Goal: Task Accomplishment & Management: Complete application form

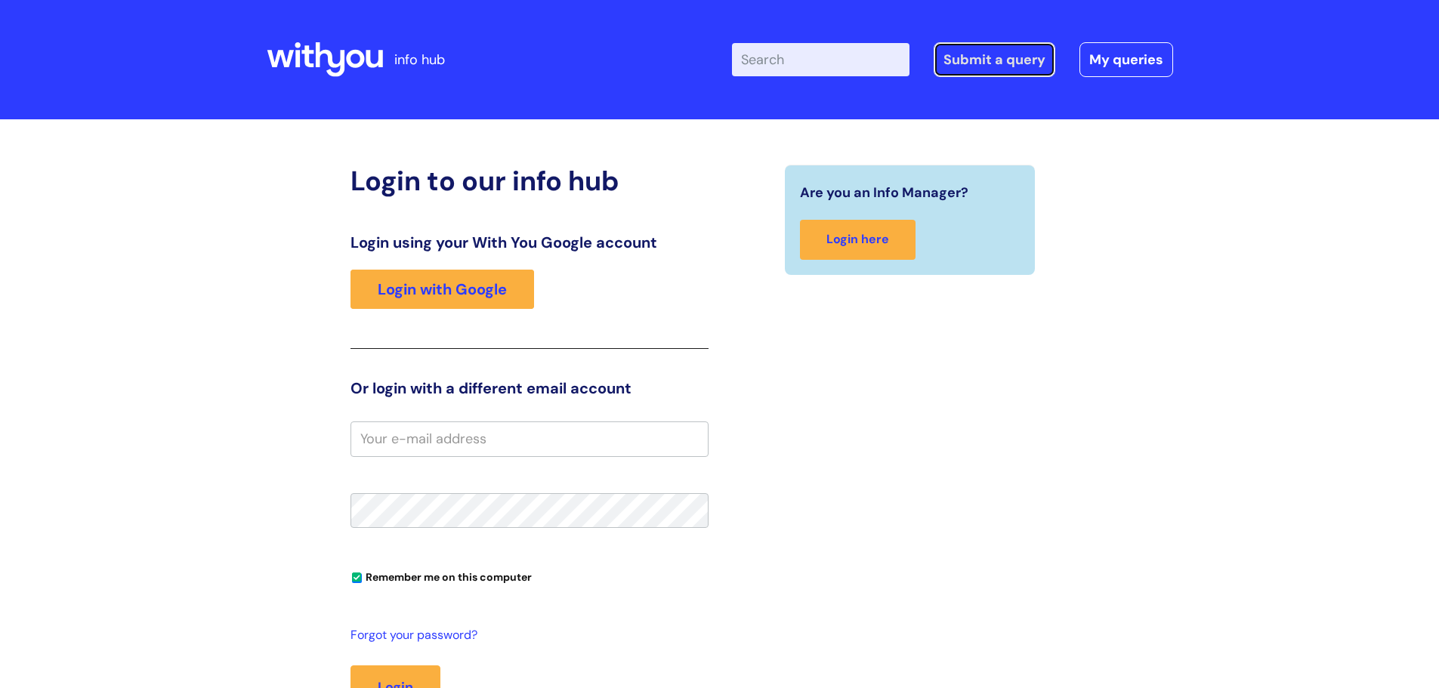
click at [981, 65] on link "Submit a query" at bounding box center [994, 59] width 122 height 35
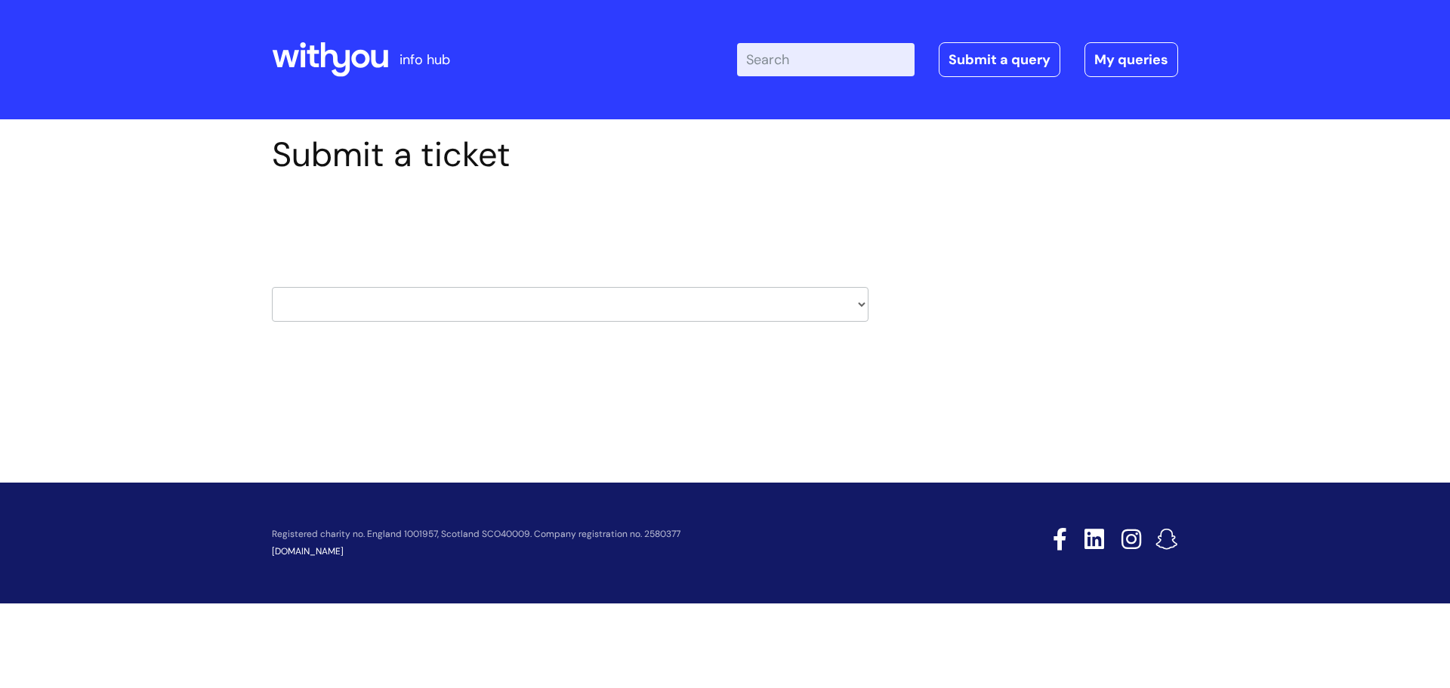
click at [863, 294] on select "HR / People IT and Support Clinical Drug Alerts Finance Accounts Data Support T…" at bounding box center [570, 304] width 597 height 35
select select "it_and_support"
click at [272, 287] on select "HR / People IT and Support Clinical Drug Alerts Finance Accounts Data Support T…" at bounding box center [570, 304] width 597 height 35
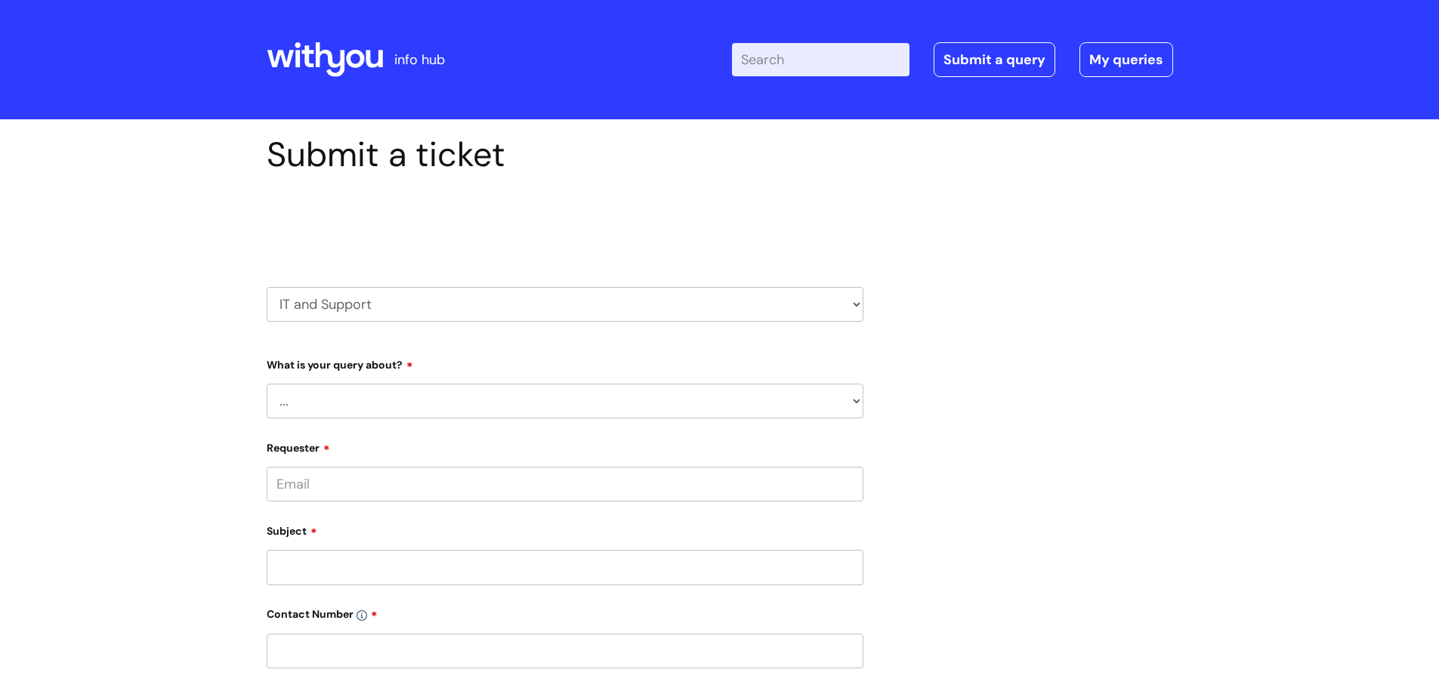
click at [855, 402] on select "... Mobile Phone Reset & MFA Accounts, Starters and Leavers IT Hardware issue I…" at bounding box center [565, 401] width 597 height 35
select select "System/software"
click at [267, 384] on select "... Mobile Phone Reset & MFA Accounts, Starters and Leavers IT Hardware issue I…" at bounding box center [565, 401] width 597 height 35
click at [856, 480] on select "... Halo PCMIS Iaptus NHS Email CJSM Email Mitel Another System Google (Workspa…" at bounding box center [571, 478] width 585 height 35
select select "Another System"
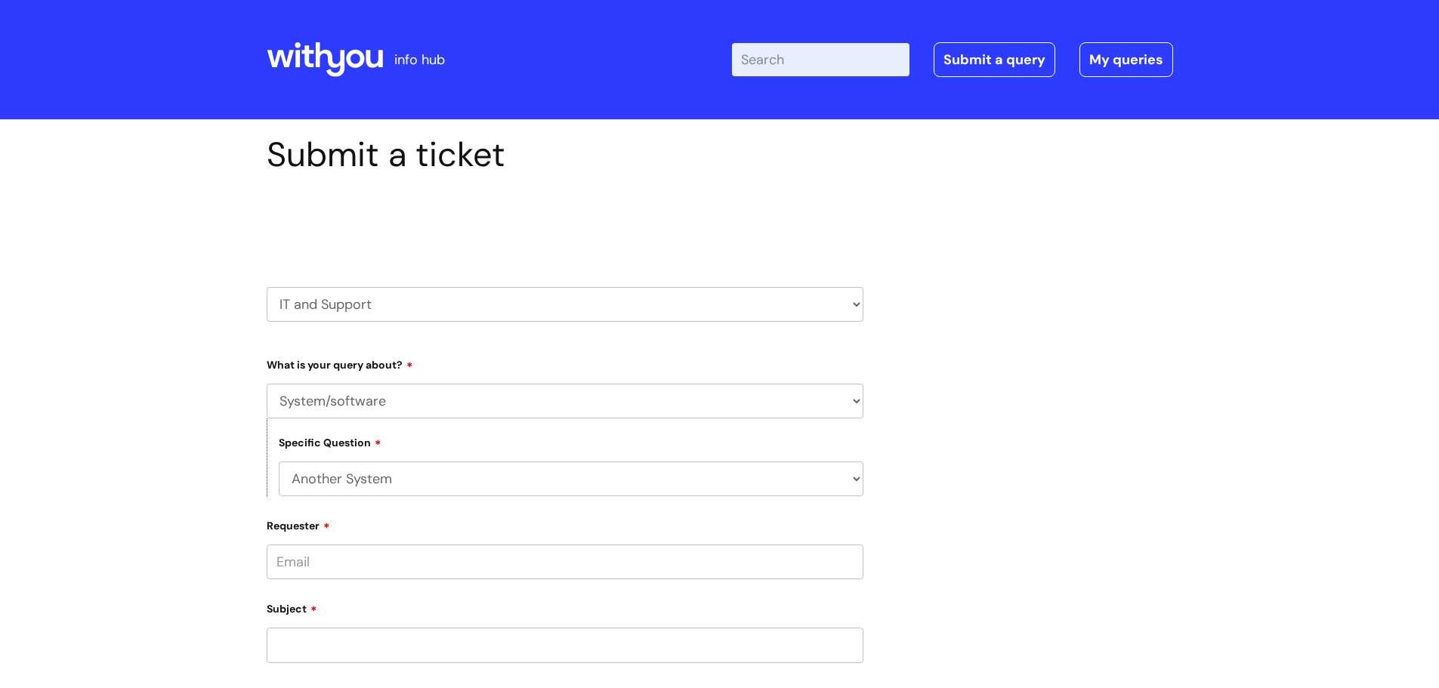
click at [279, 461] on select "... Halo PCMIS Iaptus NHS Email CJSM Email Mitel Another System Google (Workspa…" at bounding box center [571, 478] width 585 height 35
click at [855, 557] on select "... I’ve got a login issue Something else" at bounding box center [571, 556] width 585 height 35
select select "Something else"
click at [279, 539] on select "... I’ve got a login issue Something else" at bounding box center [571, 556] width 585 height 35
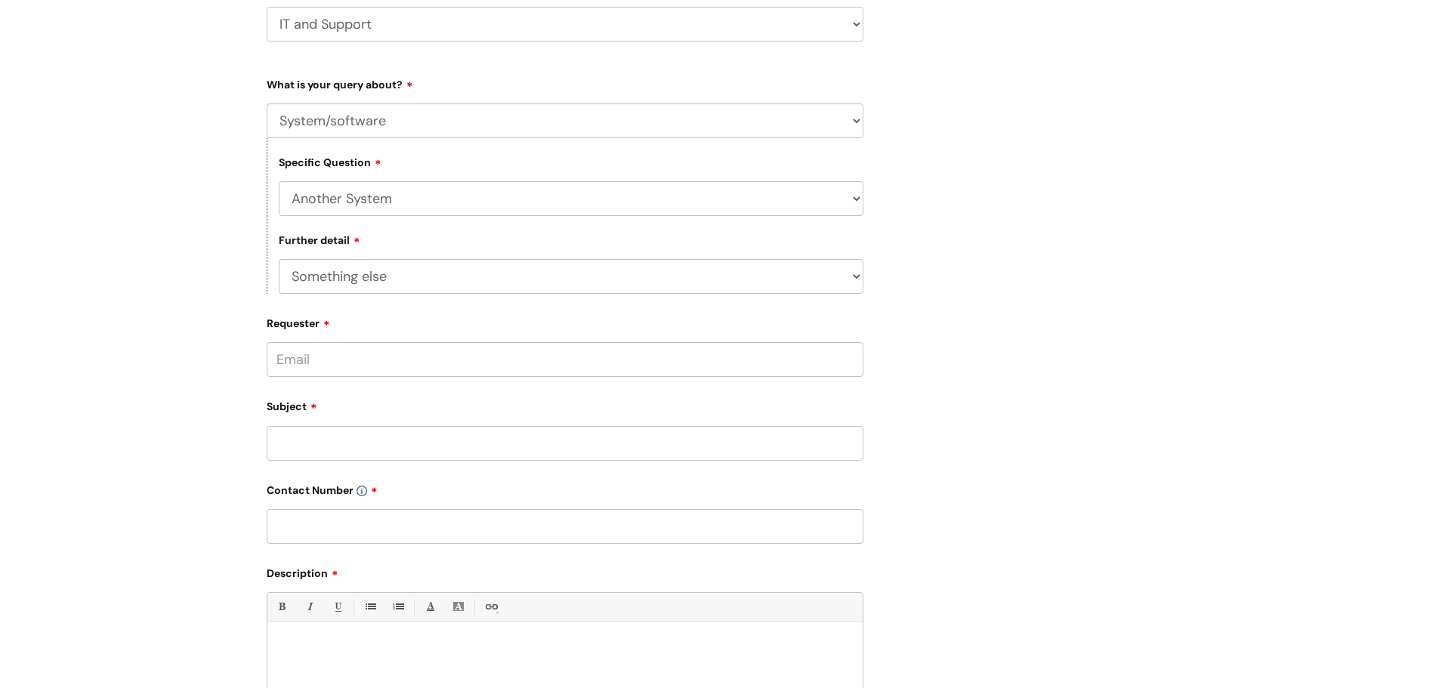
scroll to position [302, 0]
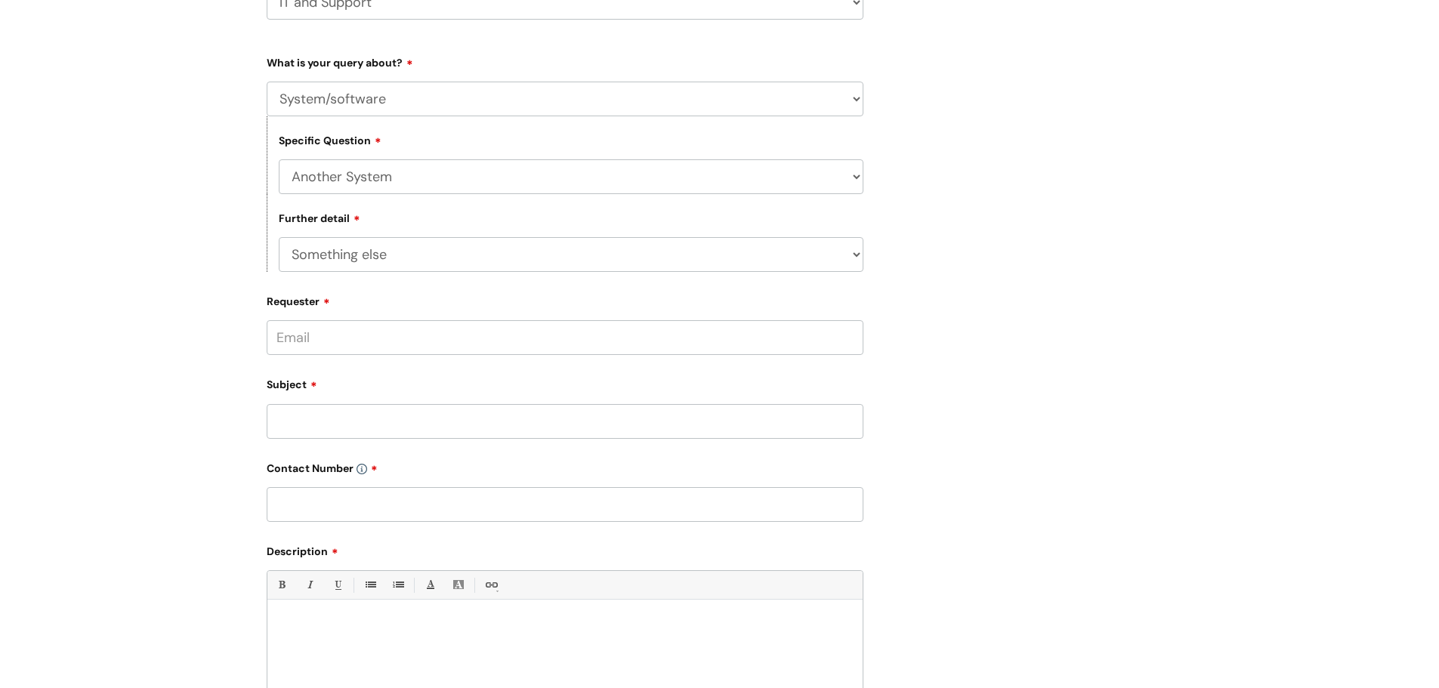
click at [367, 338] on input "Requester" at bounding box center [565, 337] width 597 height 35
type input "roberta.mcclung@wearewithyou.org.uk"
click at [390, 418] on div "Subject" at bounding box center [565, 405] width 597 height 67
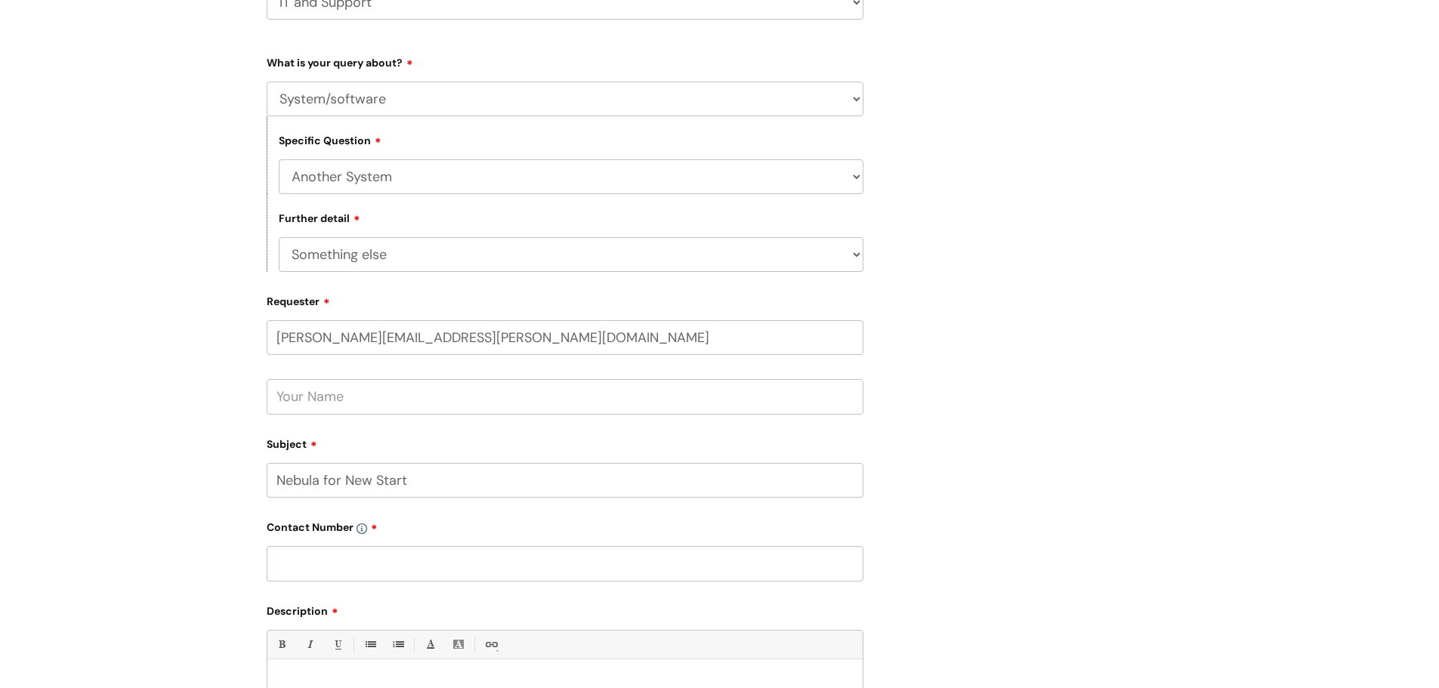
type input "Nebula for New Start"
click at [346, 571] on input "text" at bounding box center [565, 563] width 597 height 35
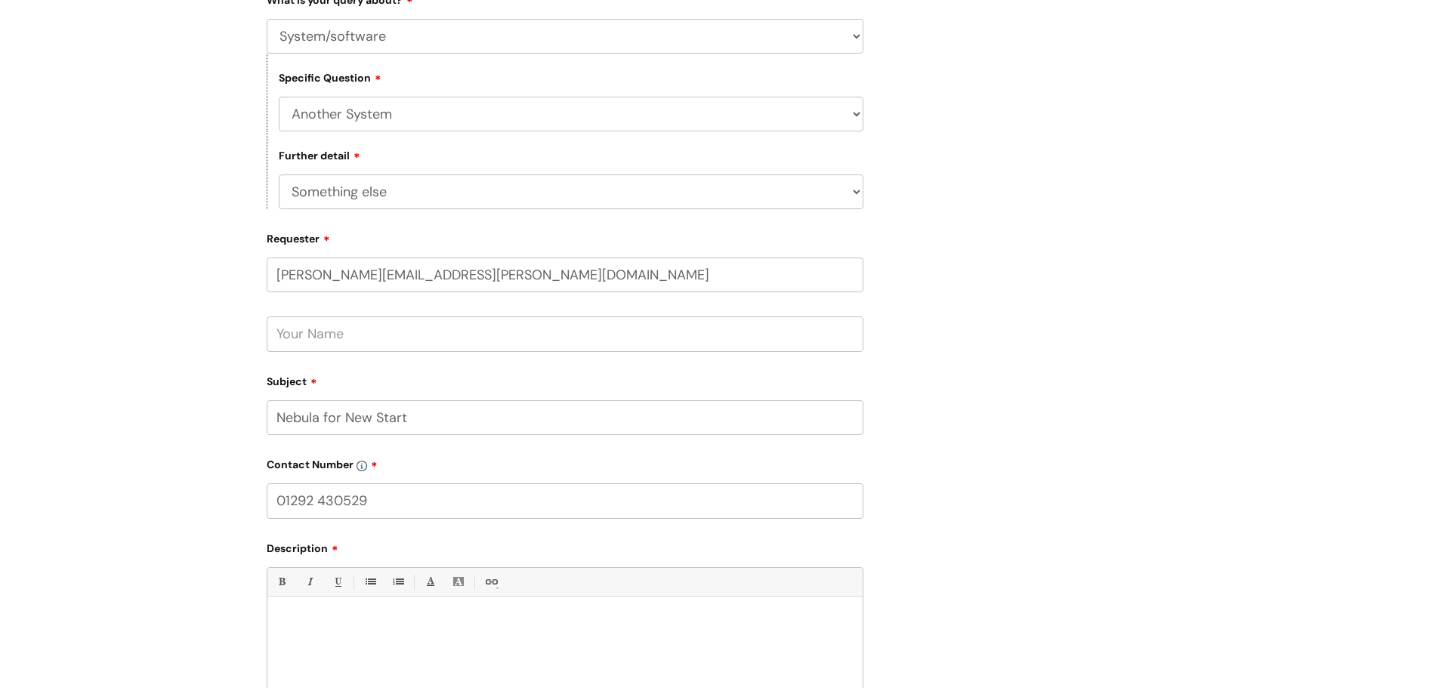
scroll to position [529, 0]
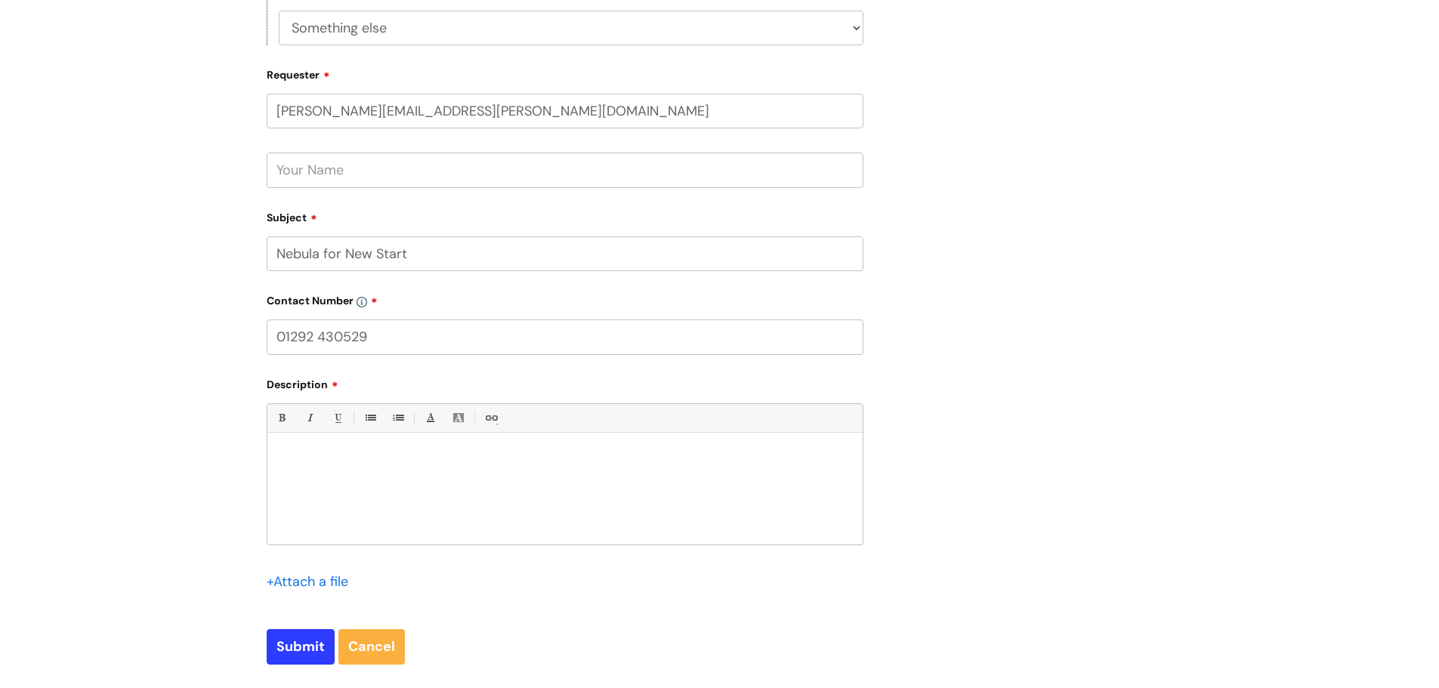
type input "01292 430529"
click at [324, 463] on p at bounding box center [565, 459] width 572 height 14
paste div
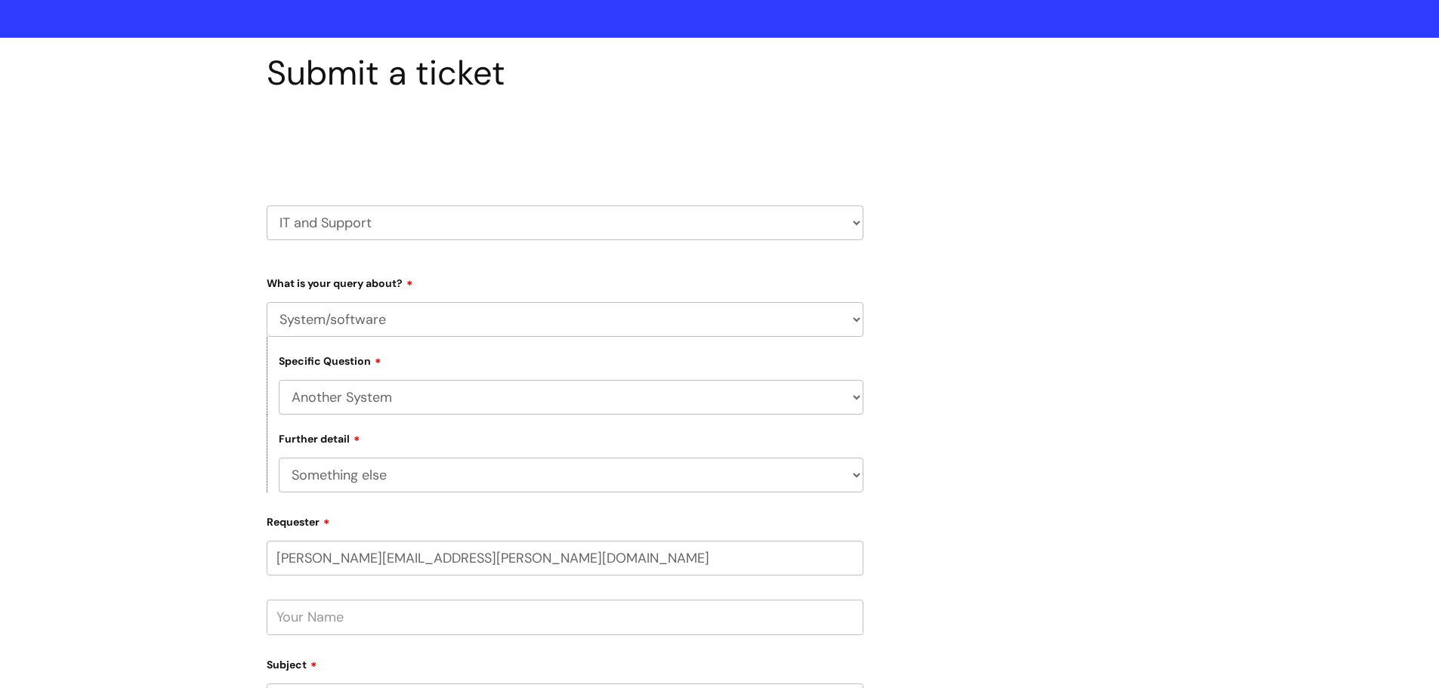
scroll to position [0, 0]
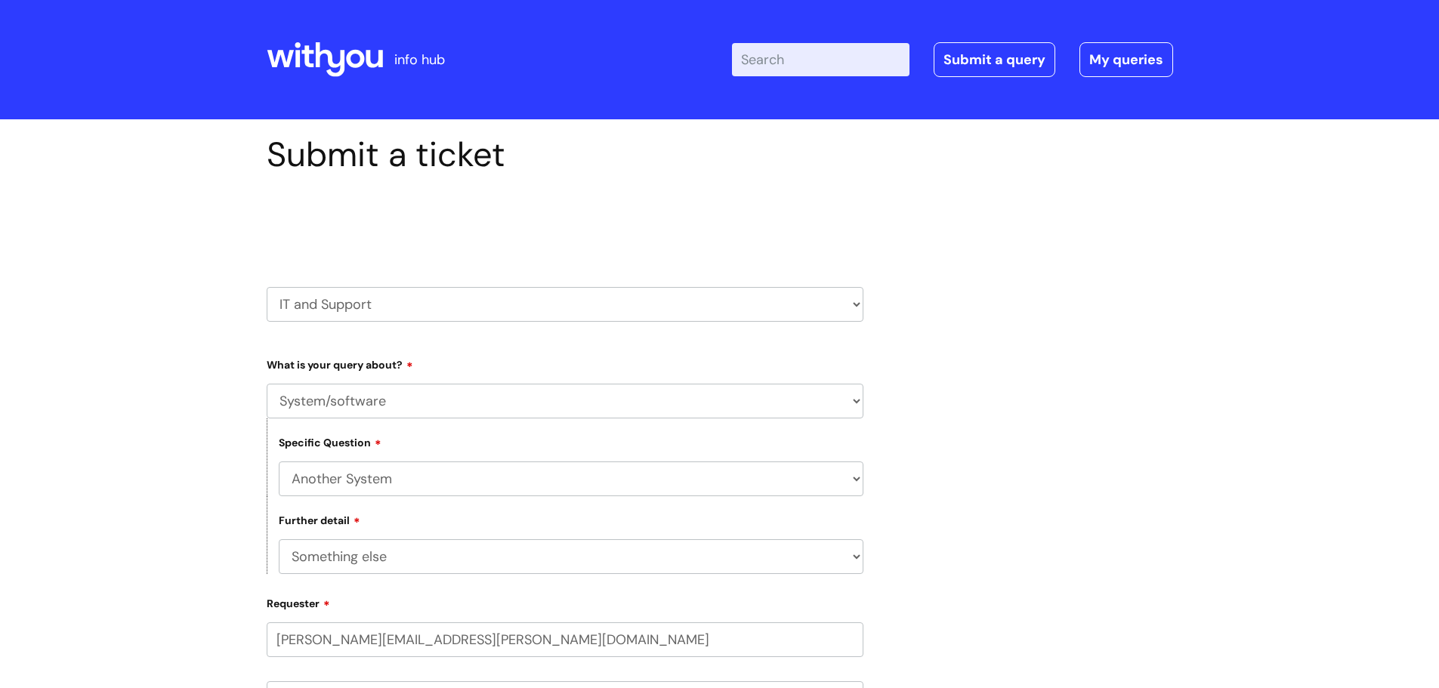
click at [856, 304] on select "HR / People IT and Support Clinical Drug Alerts Finance Accounts Data Support T…" at bounding box center [565, 304] width 597 height 35
click at [958, 520] on div "Submit a ticket Select issue type HR / People IT and Support Clinical Drug Aler…" at bounding box center [719, 675] width 929 height 1083
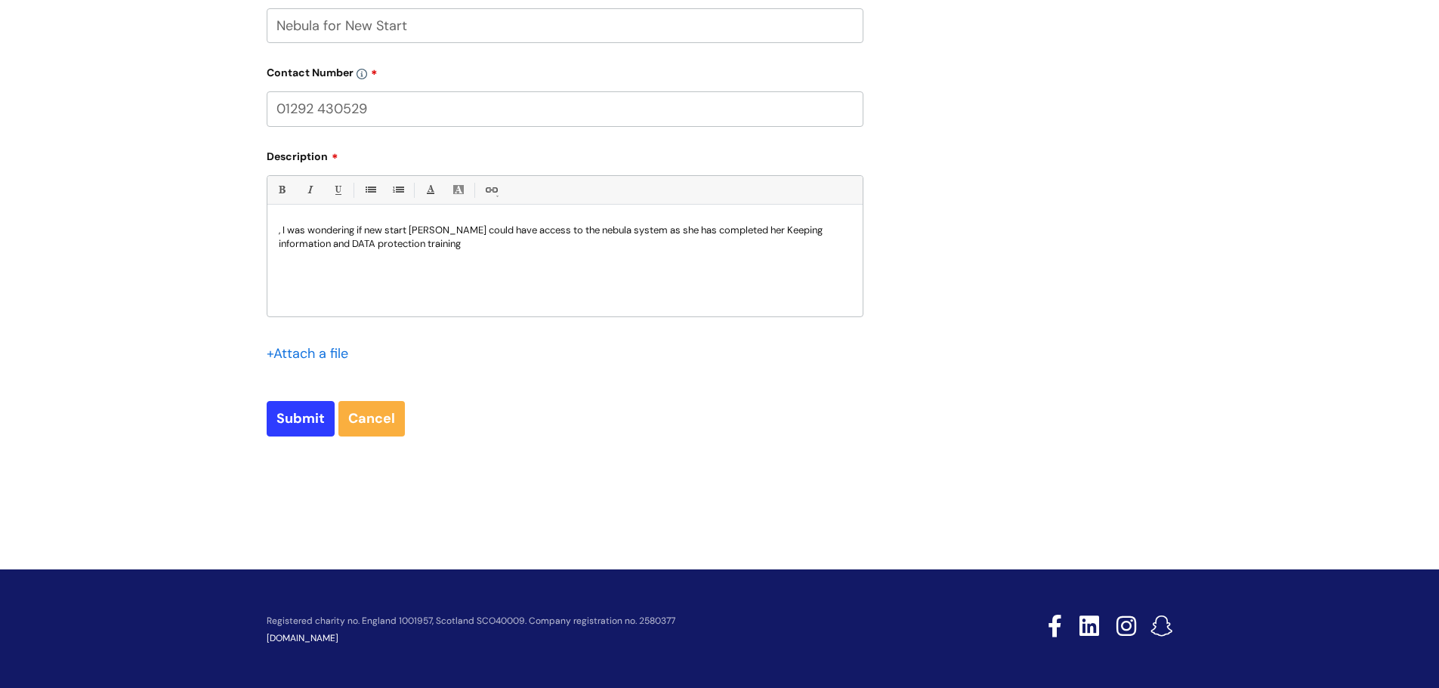
scroll to position [759, 0]
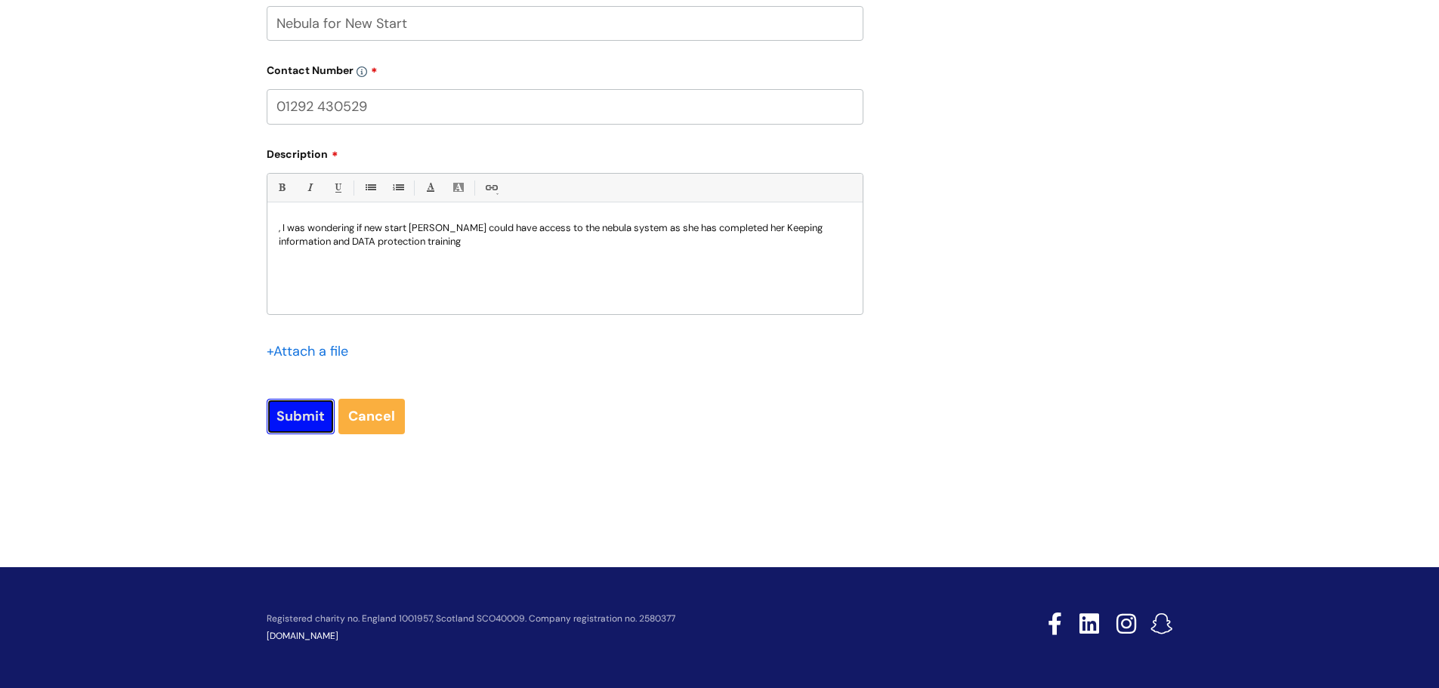
click at [305, 420] on input "Submit" at bounding box center [301, 416] width 68 height 35
type input "Please Wait..."
